Goal: Task Accomplishment & Management: Complete application form

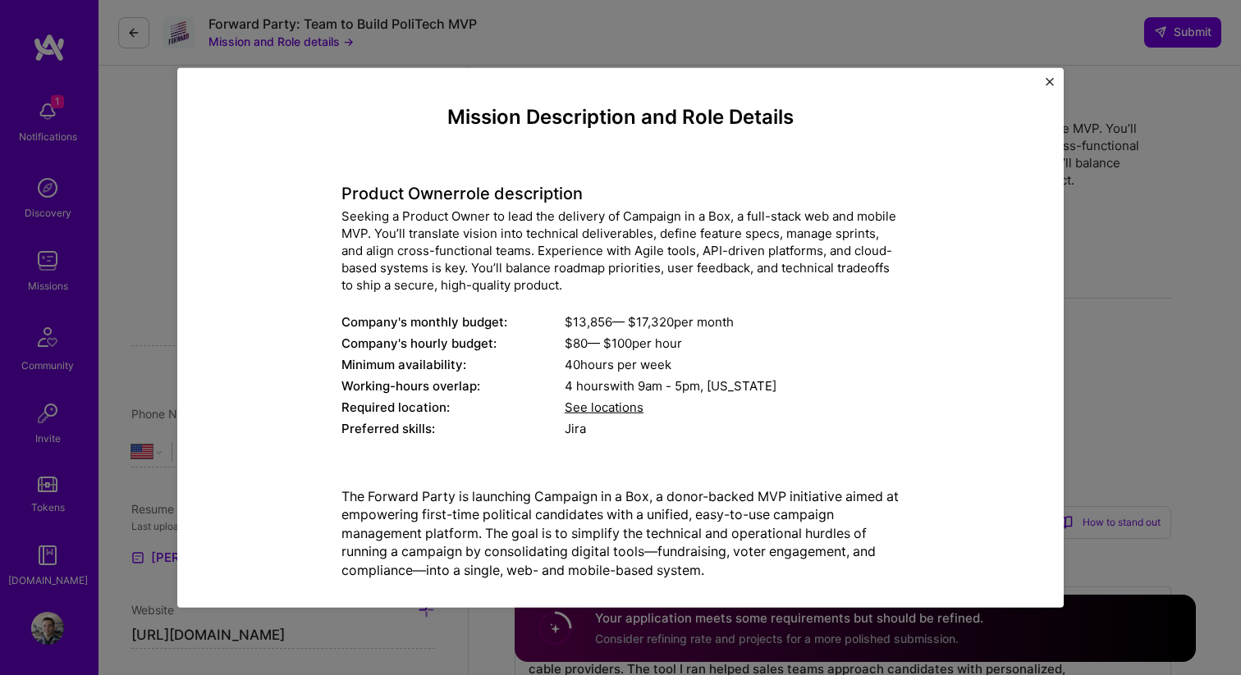
select select "US"
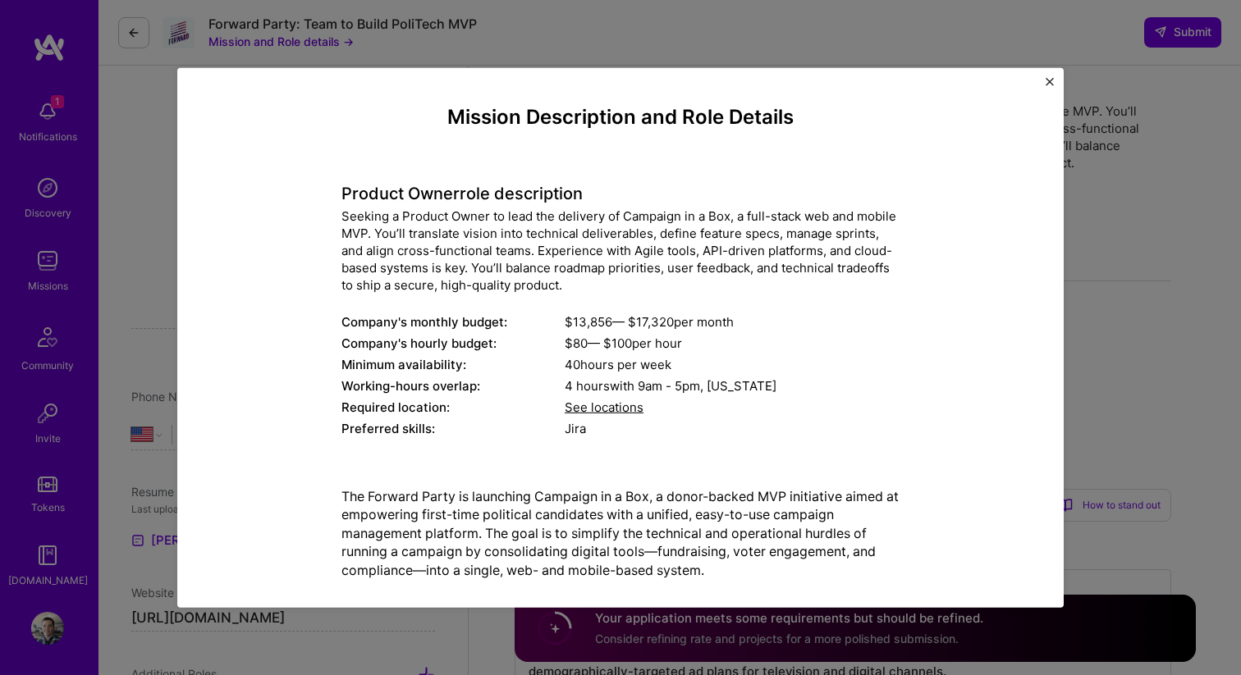
scroll to position [368, 0]
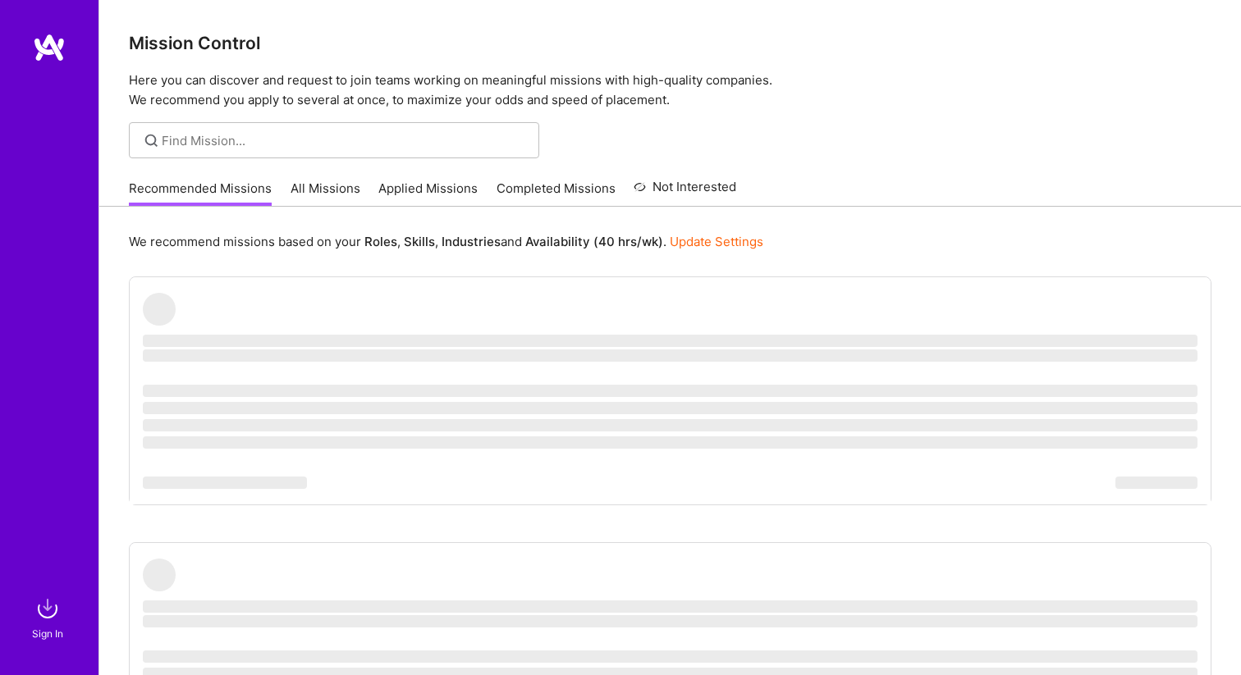
click at [57, 53] on img at bounding box center [49, 48] width 33 height 30
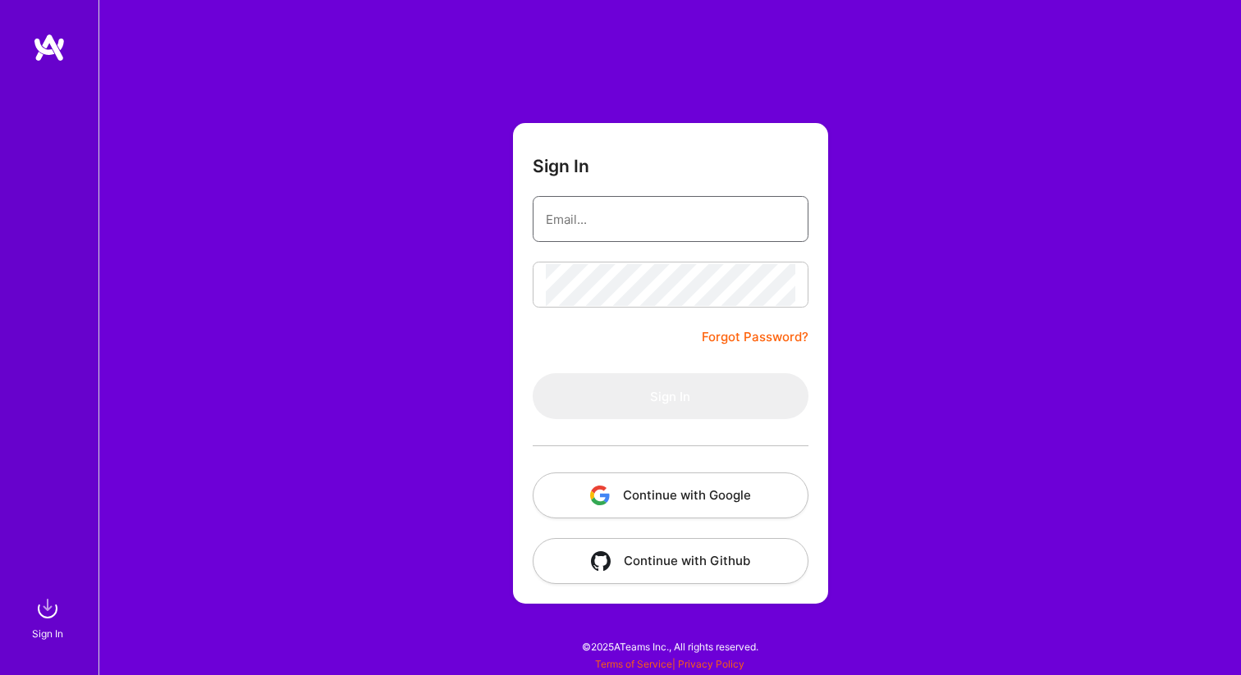
type input "andrew@dado.digital"
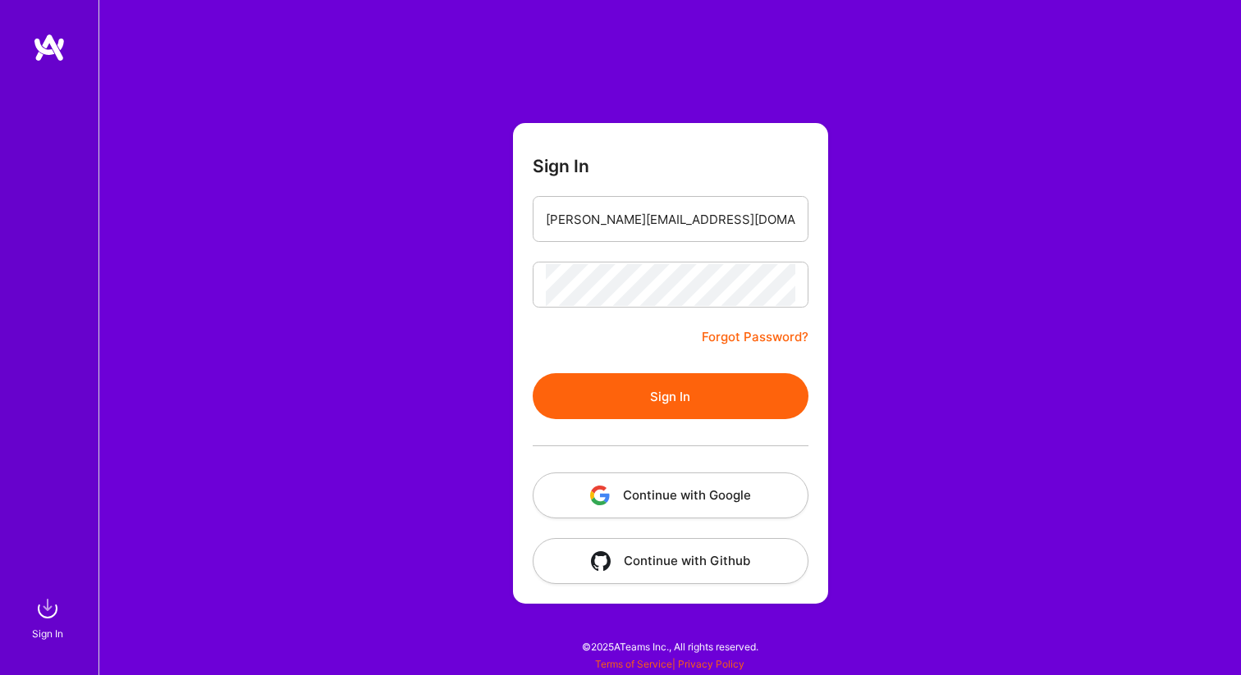
click at [654, 388] on button "Sign In" at bounding box center [671, 396] width 276 height 46
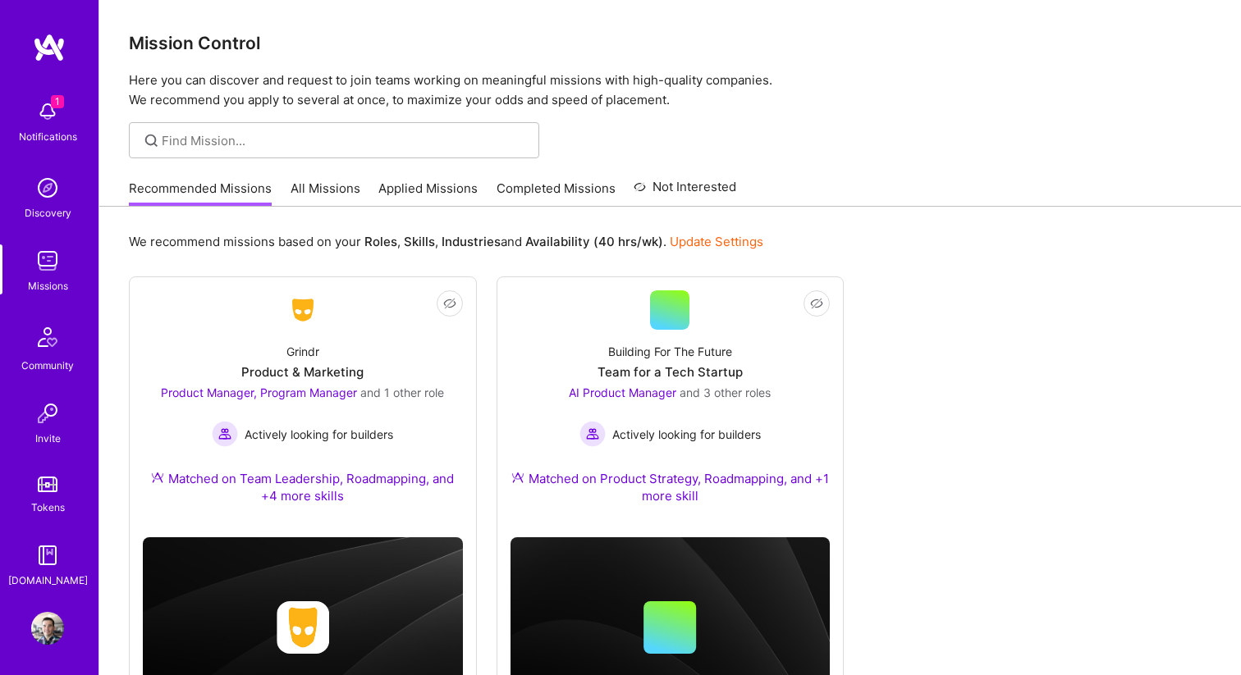
click at [44, 93] on div "1 Notifications" at bounding box center [48, 120] width 102 height 57
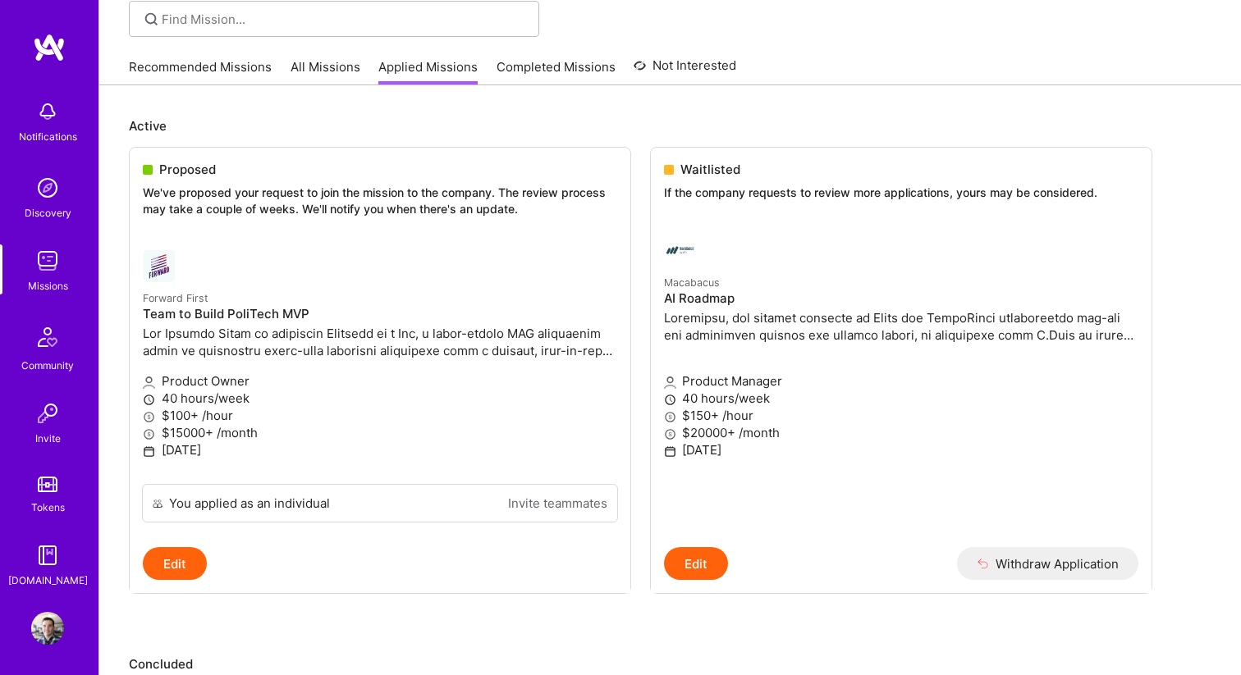
scroll to position [122, 0]
click at [290, 356] on p at bounding box center [380, 341] width 474 height 34
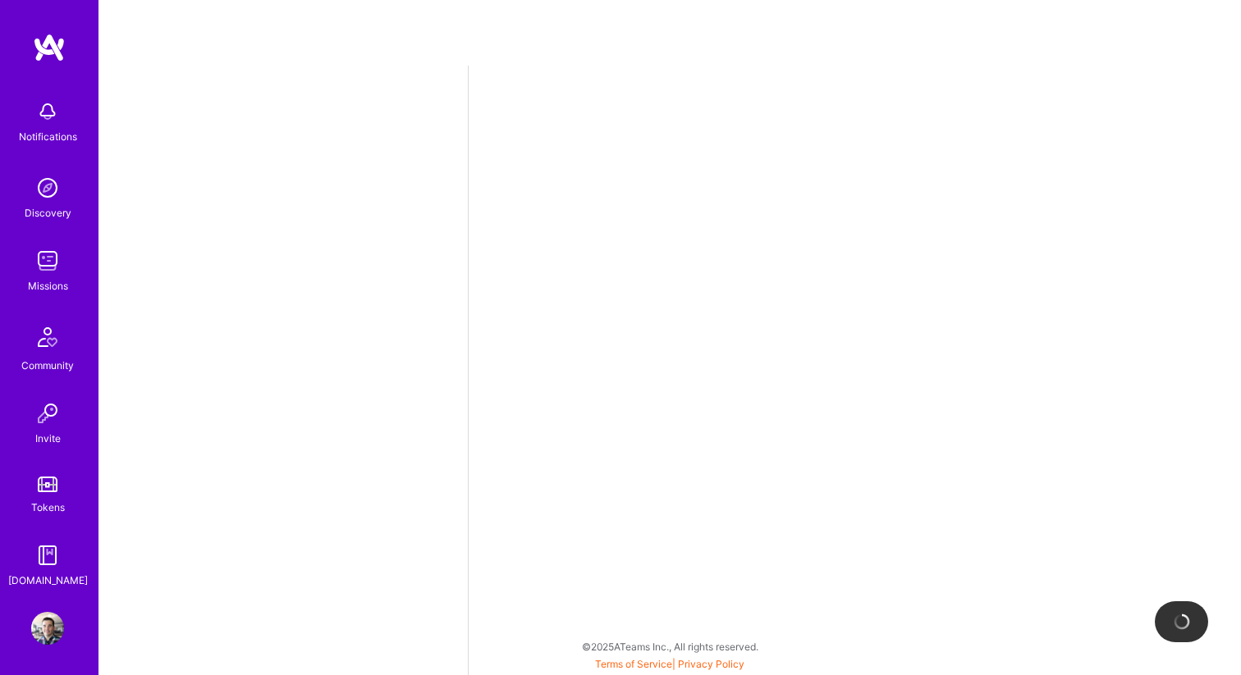
select select "US"
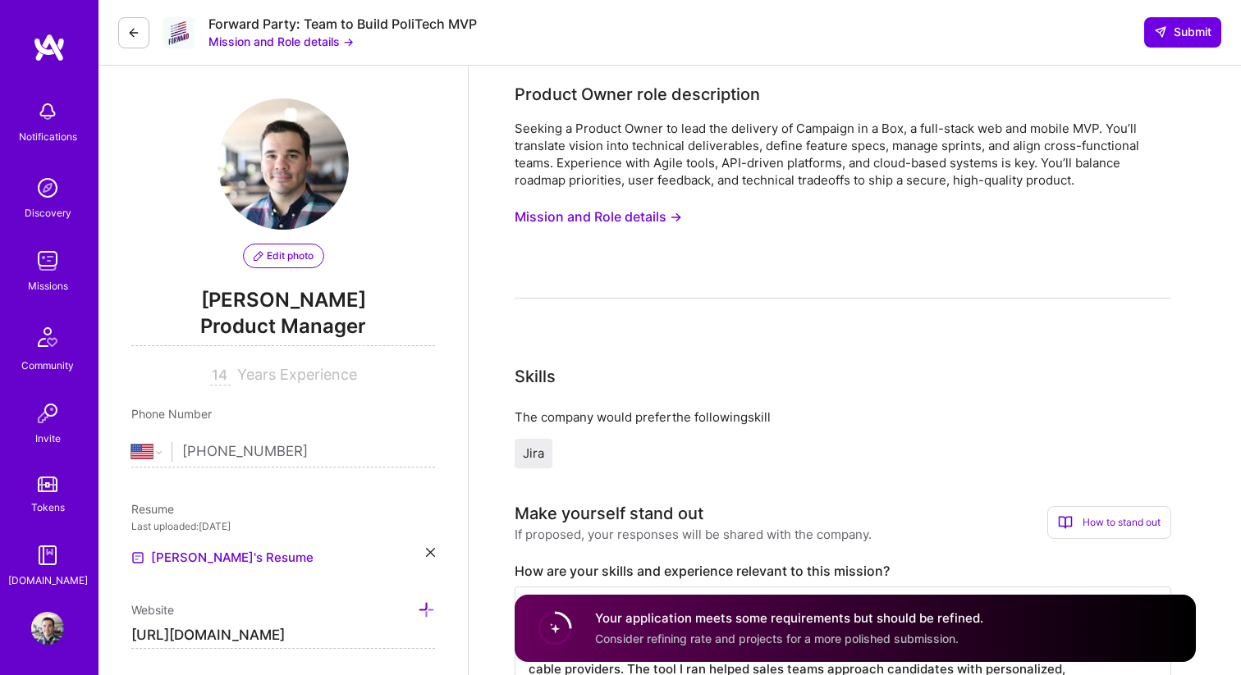
click at [639, 211] on button "Mission and Role details →" at bounding box center [597, 217] width 167 height 30
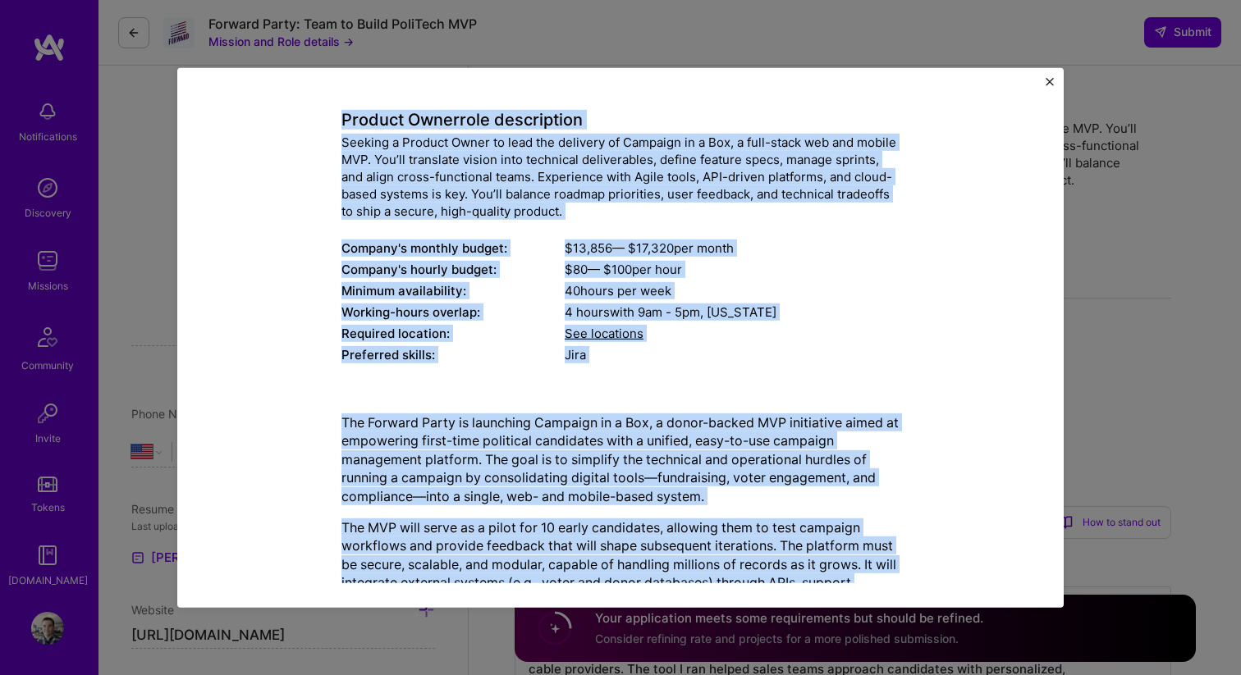
scroll to position [41, 0]
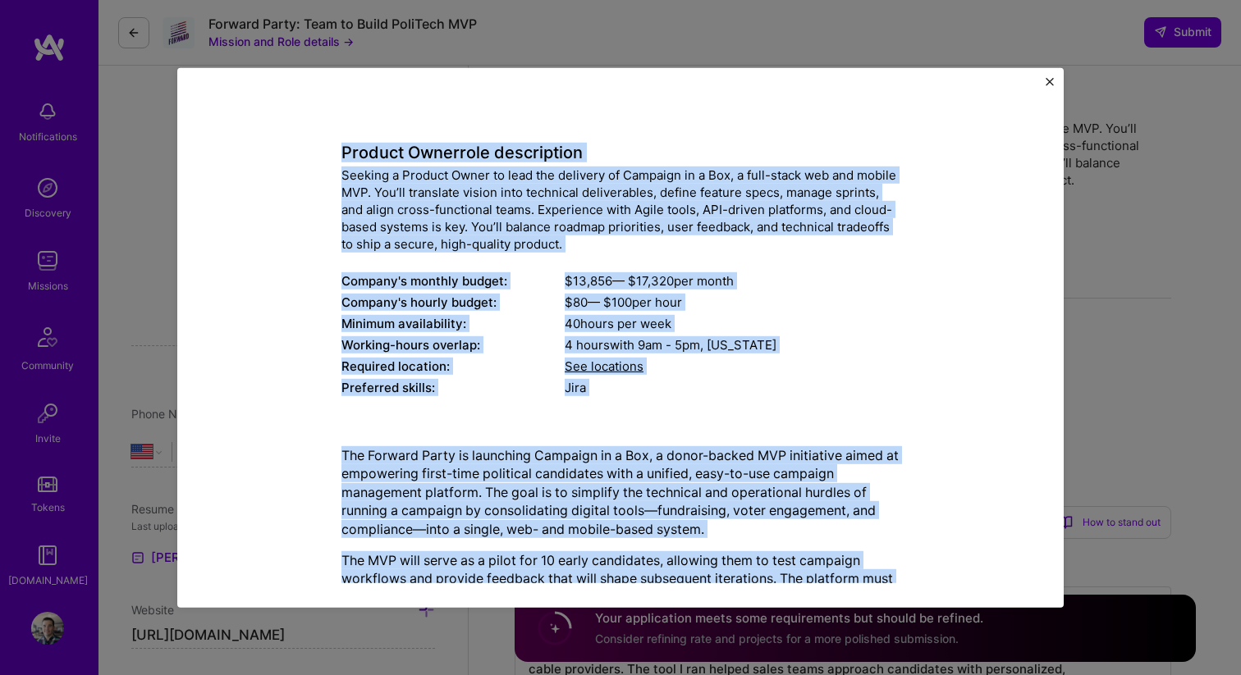
drag, startPoint x: 844, startPoint y: 566, endPoint x: 363, endPoint y: 123, distance: 653.8
copy div "Product Owner role description Seeking a Product Owner to lead the delivery of …"
click at [464, 278] on div "Company's monthly budget:" at bounding box center [452, 280] width 223 height 17
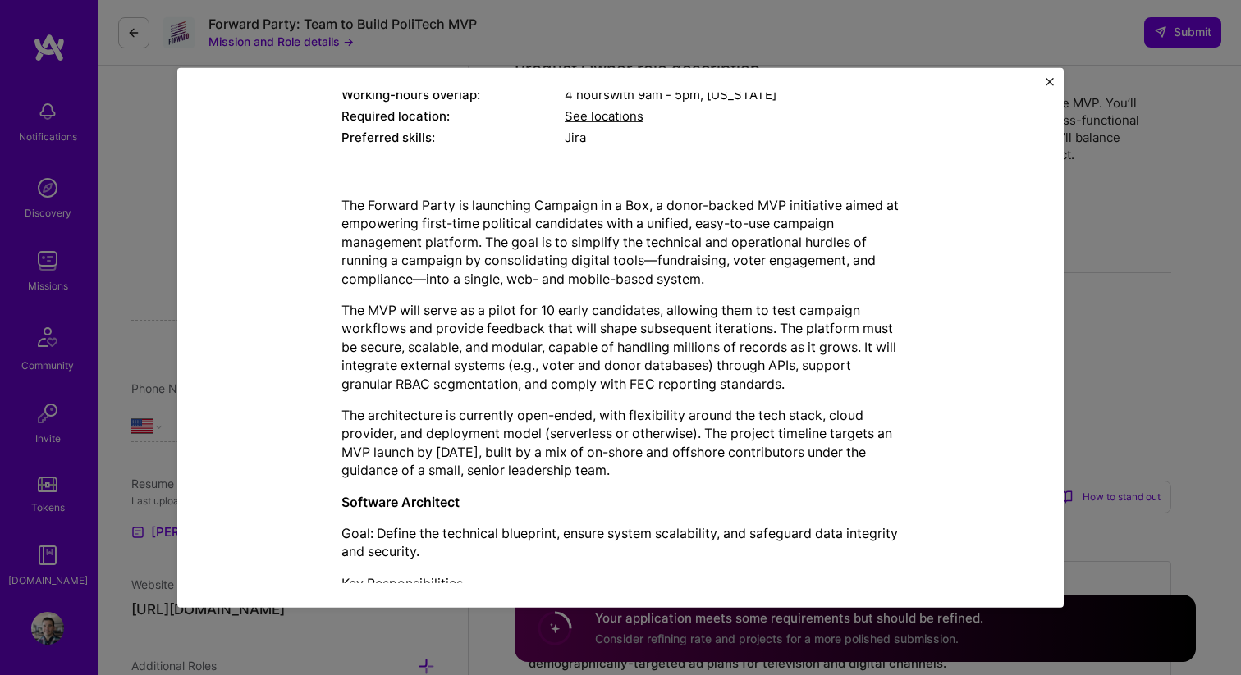
scroll to position [0, 0]
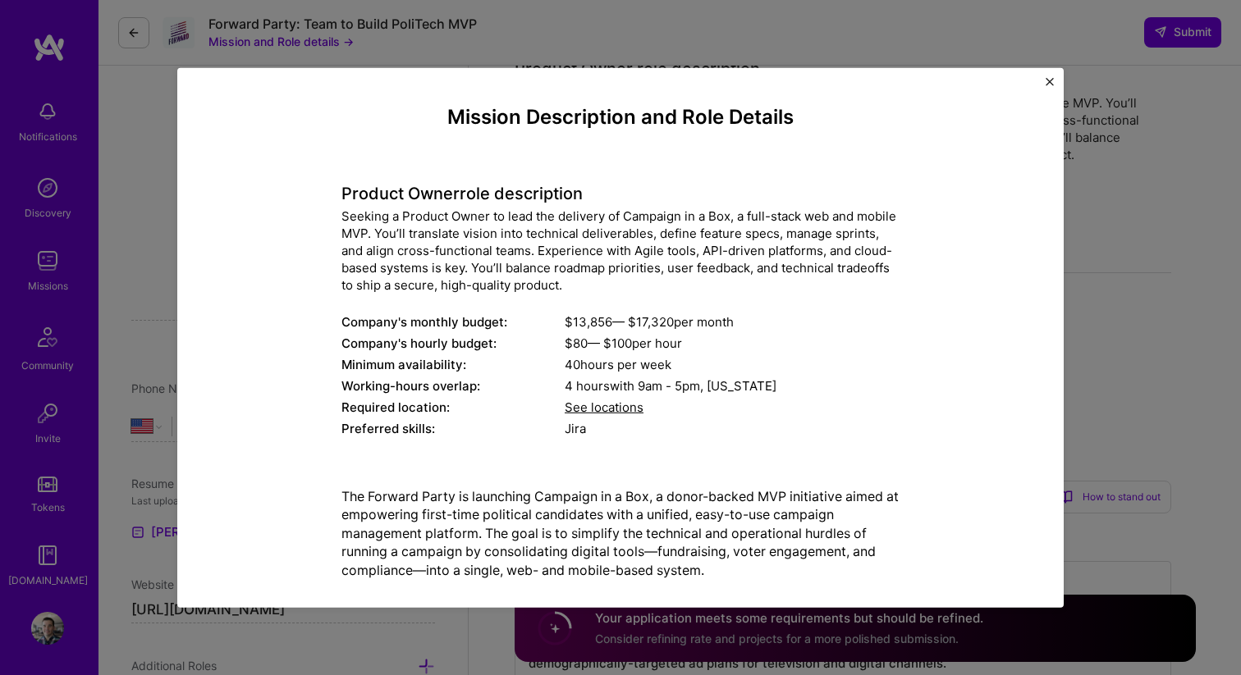
click at [613, 405] on span "See locations" at bounding box center [604, 408] width 79 height 16
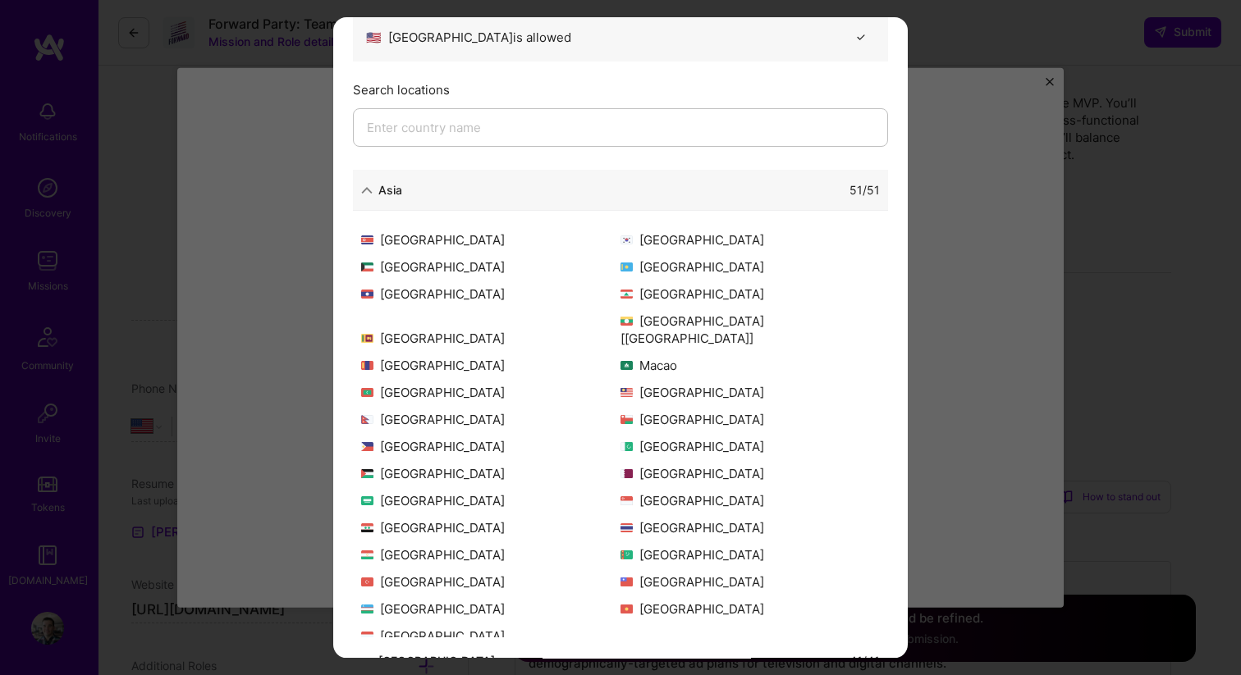
scroll to position [125, 0]
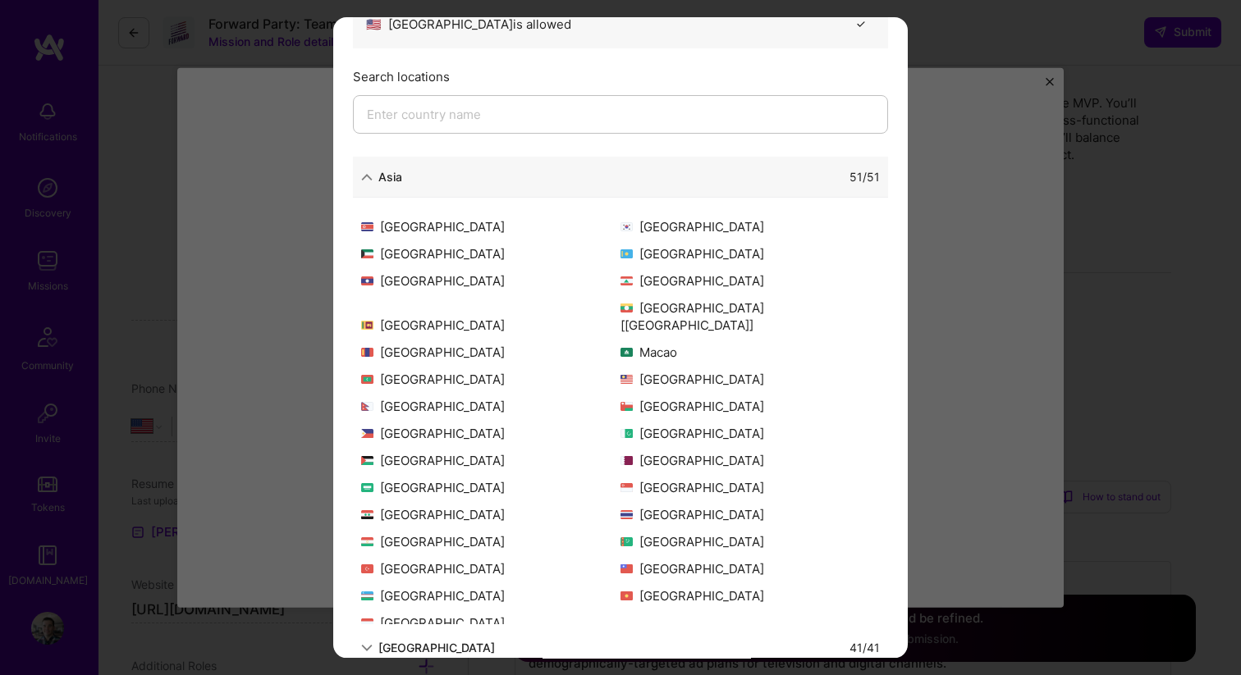
click at [596, 183] on div "51 / 51" at bounding box center [641, 176] width 478 height 17
click at [375, 181] on div "Asia" at bounding box center [381, 176] width 41 height 17
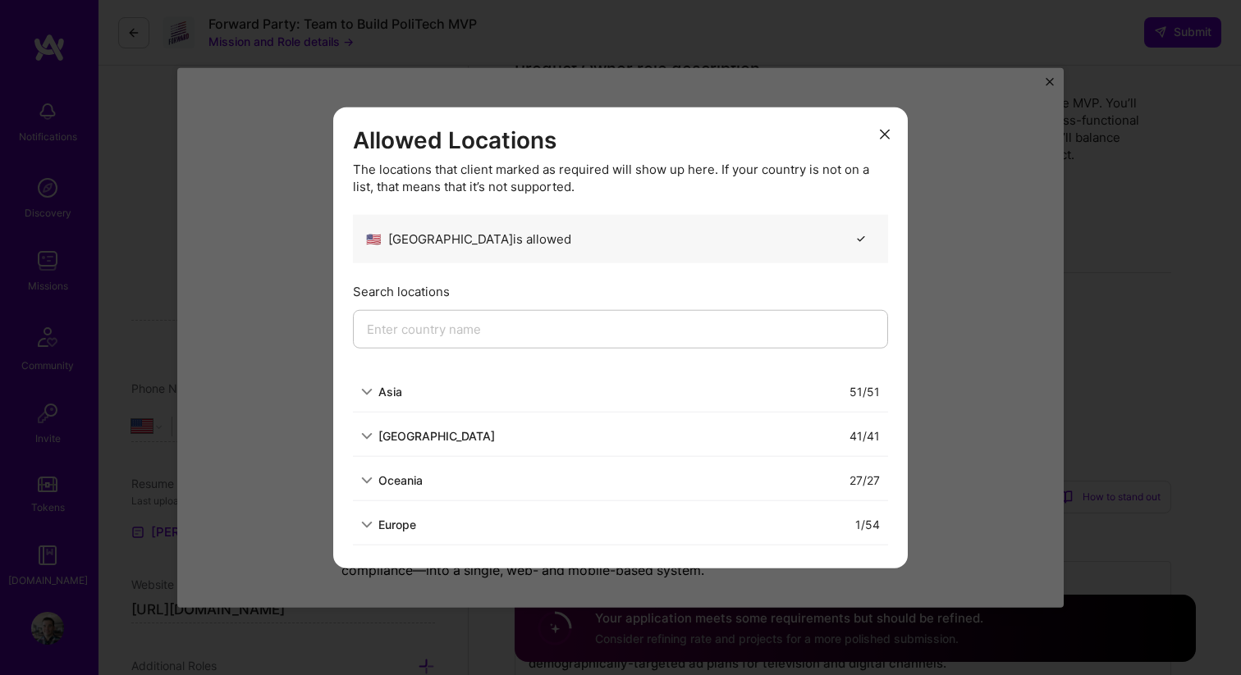
click at [393, 519] on div "Europe" at bounding box center [397, 524] width 38 height 17
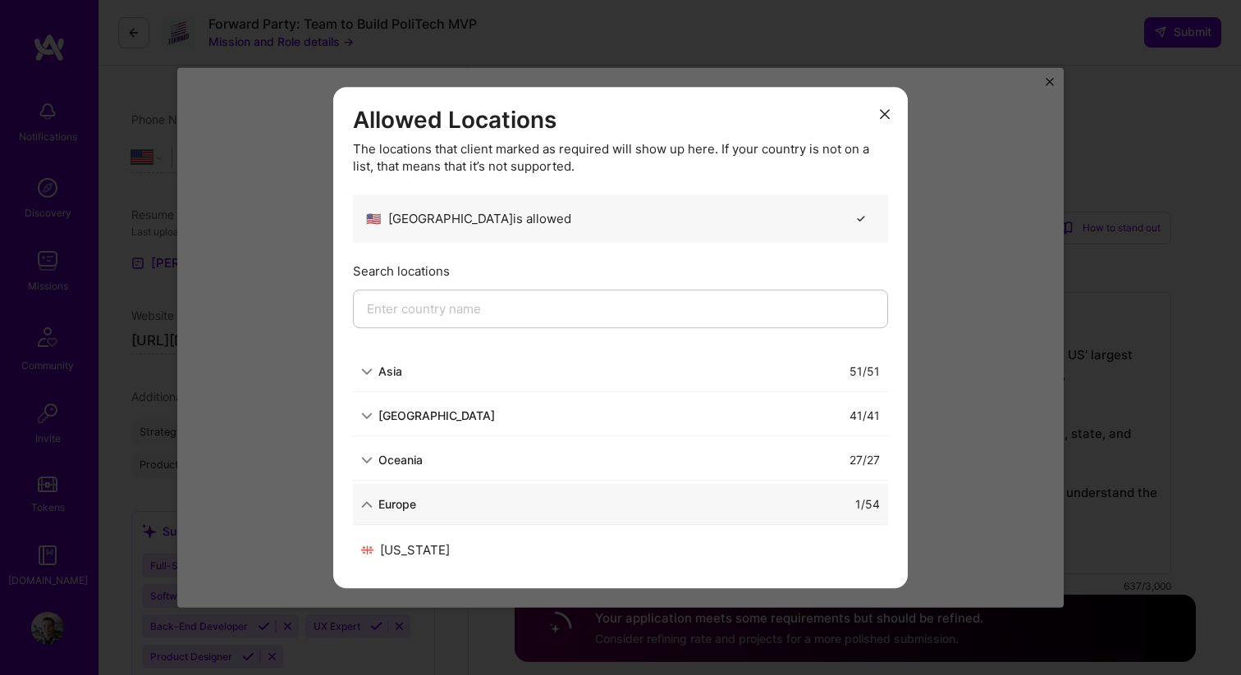
scroll to position [386, 0]
click at [373, 462] on div "Oceania" at bounding box center [392, 459] width 62 height 17
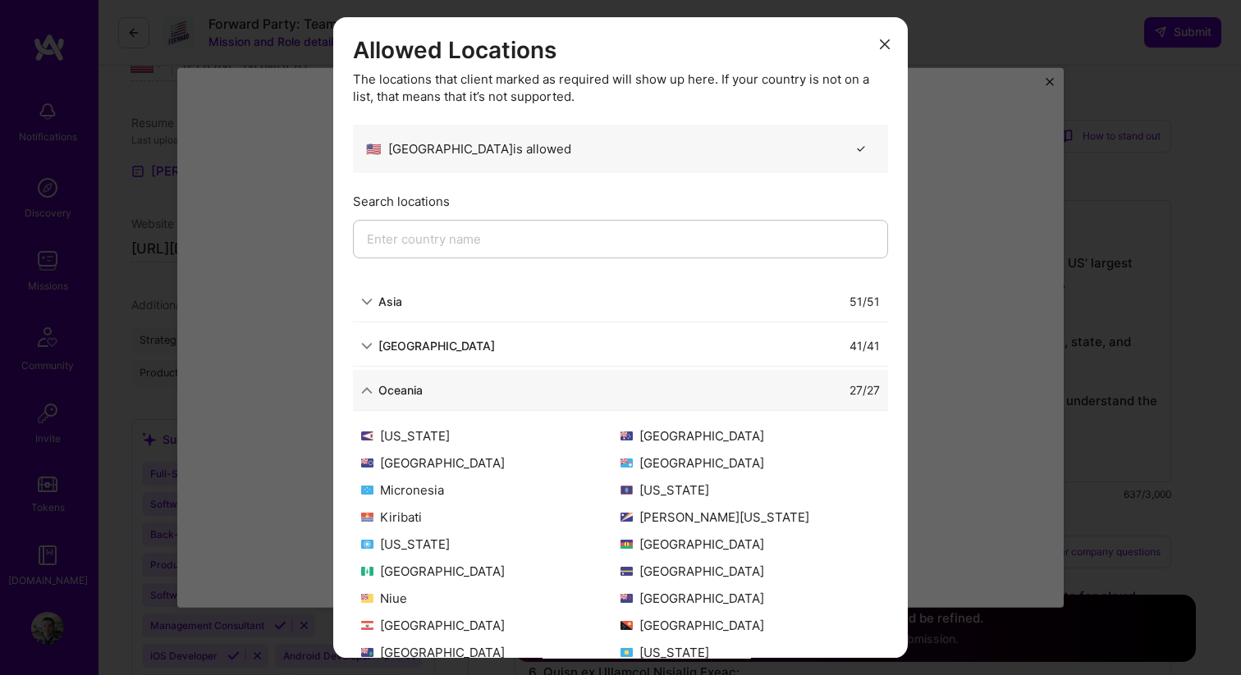
click at [373, 342] on div "North America" at bounding box center [428, 345] width 134 height 17
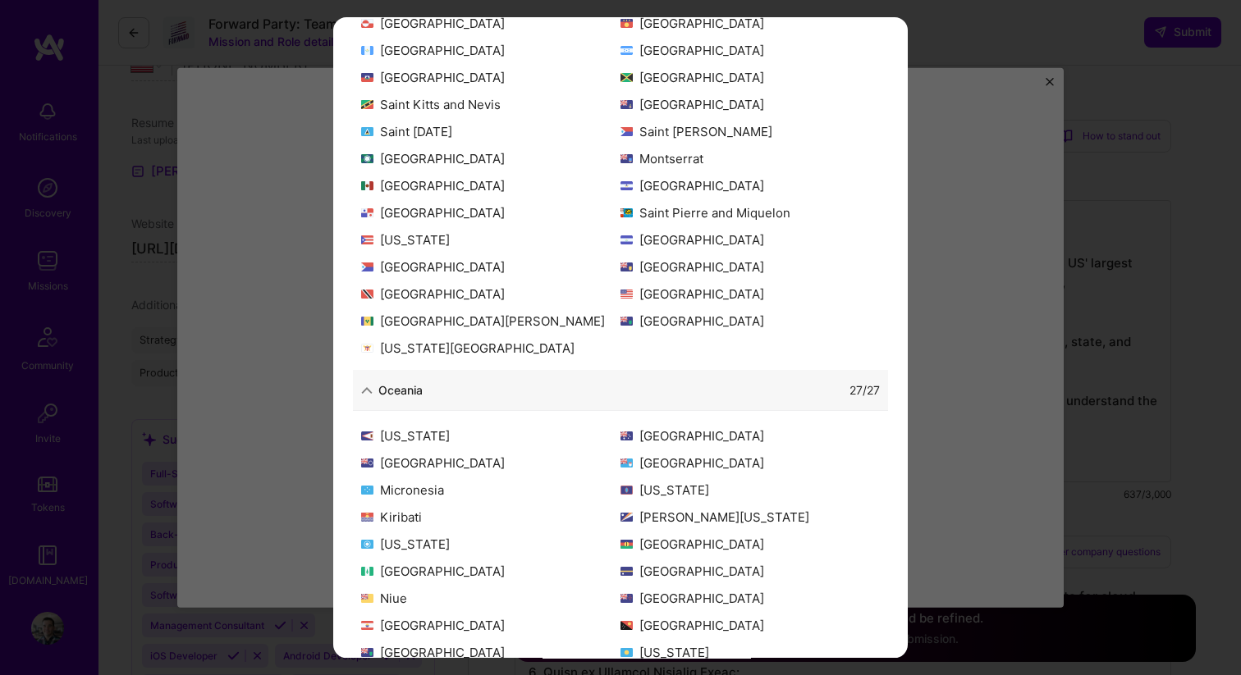
scroll to position [468, 0]
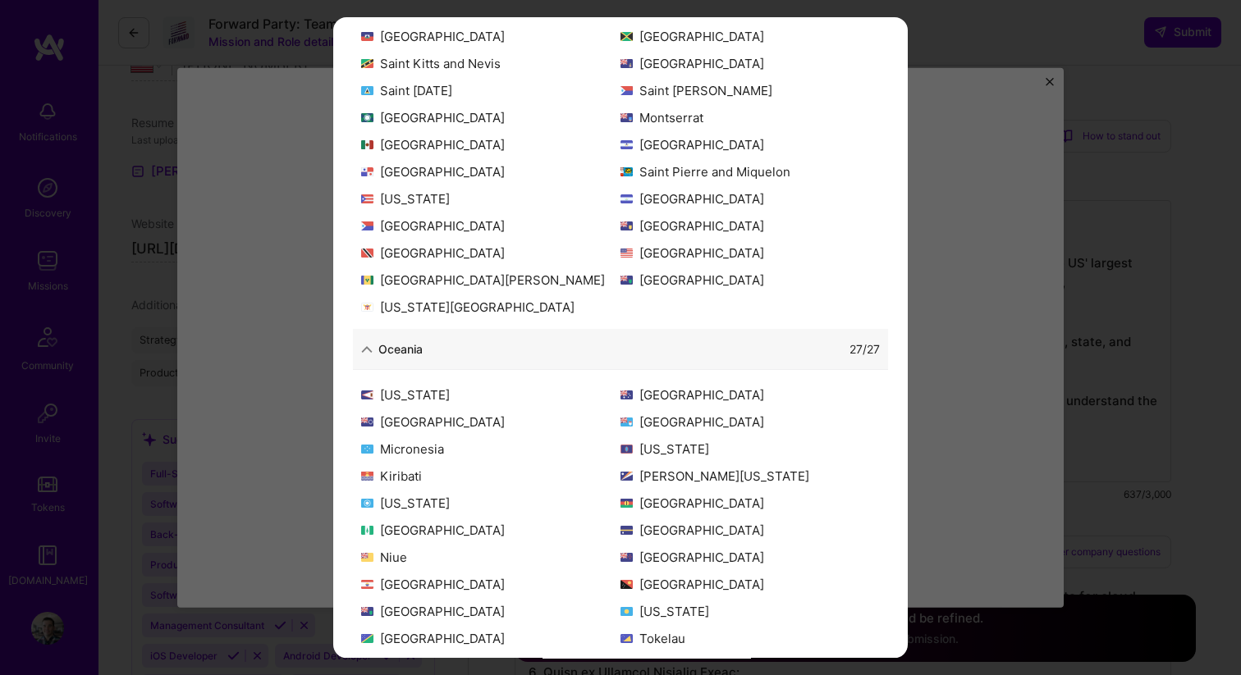
click at [1035, 196] on div "Allowed Locations The locations that client marked as required will show up her…" at bounding box center [620, 337] width 1241 height 675
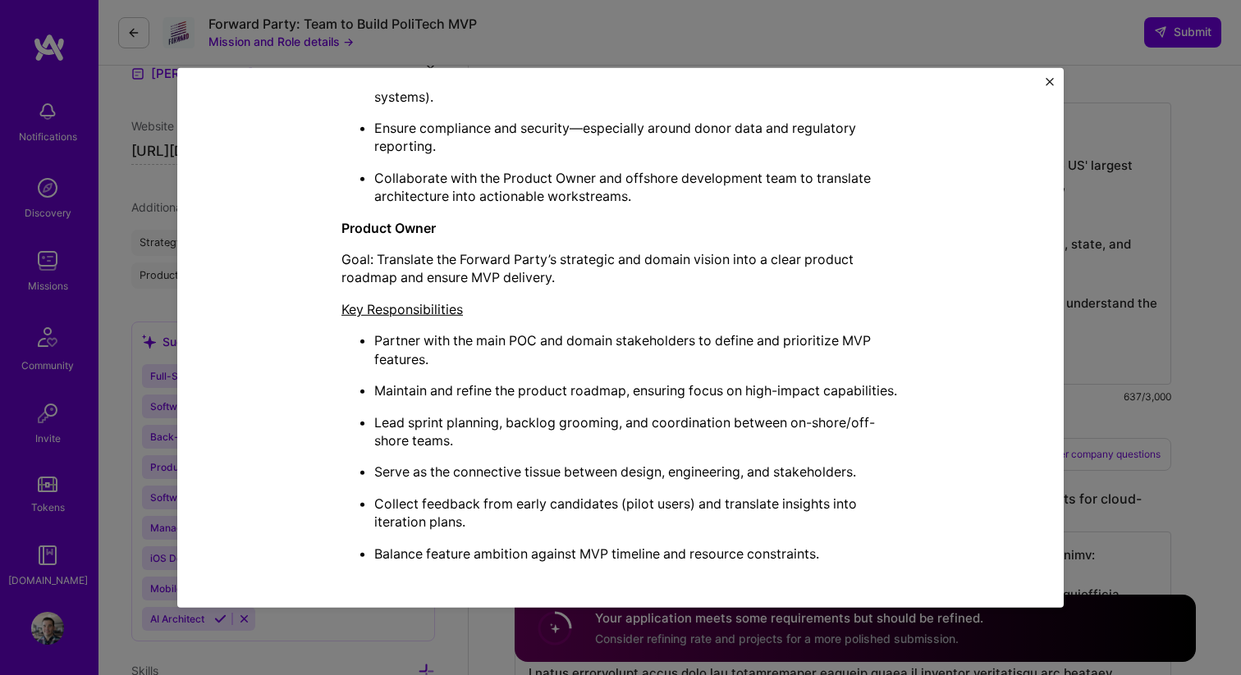
scroll to position [964, 0]
